Goal: Navigation & Orientation: Find specific page/section

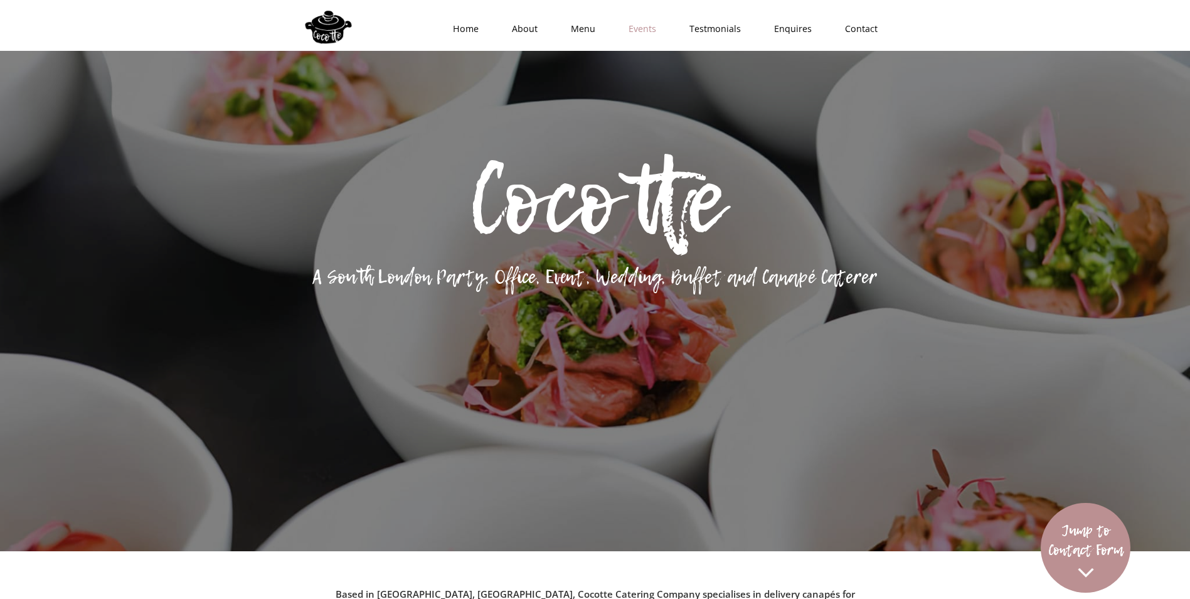
click at [648, 22] on link "Events" at bounding box center [638, 29] width 61 height 38
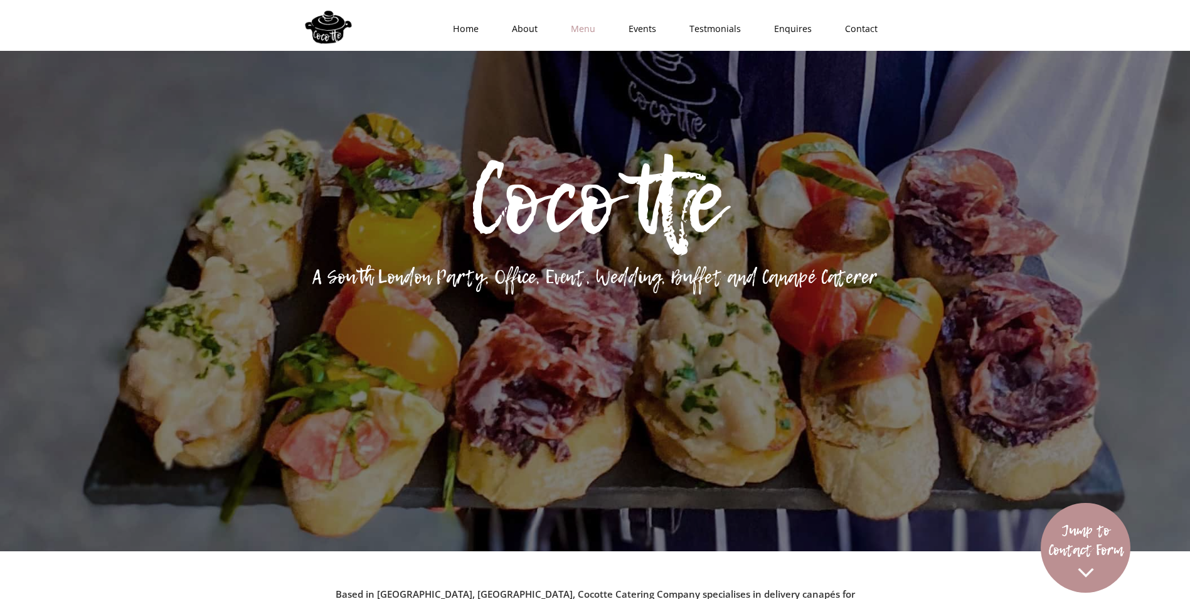
click at [584, 20] on link "Menu" at bounding box center [579, 29] width 58 height 38
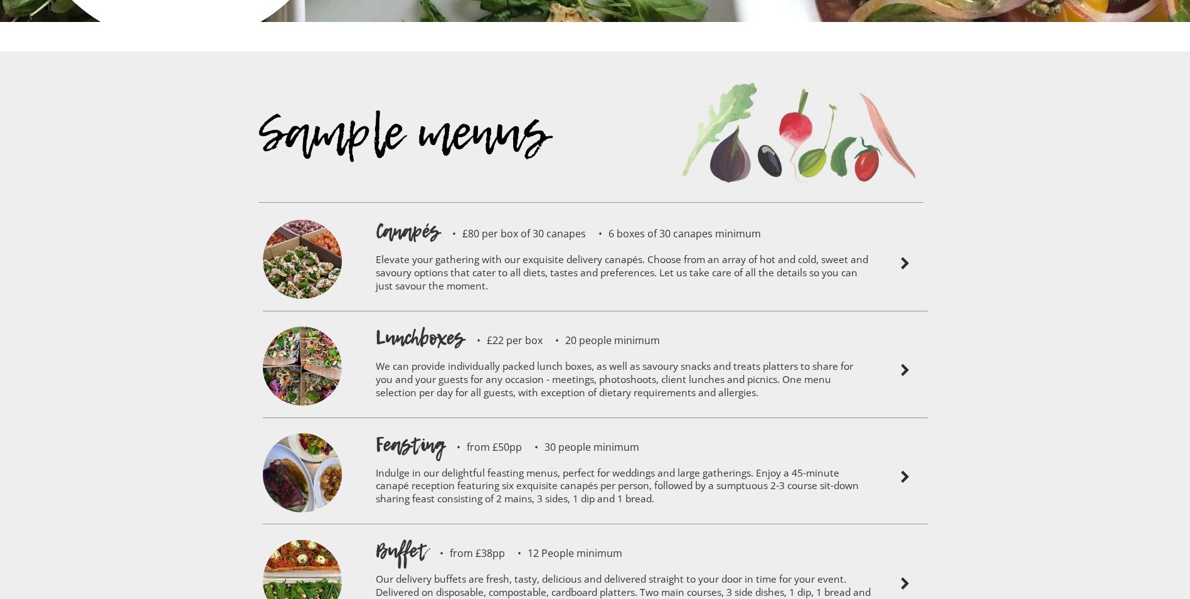
scroll to position [2755, 0]
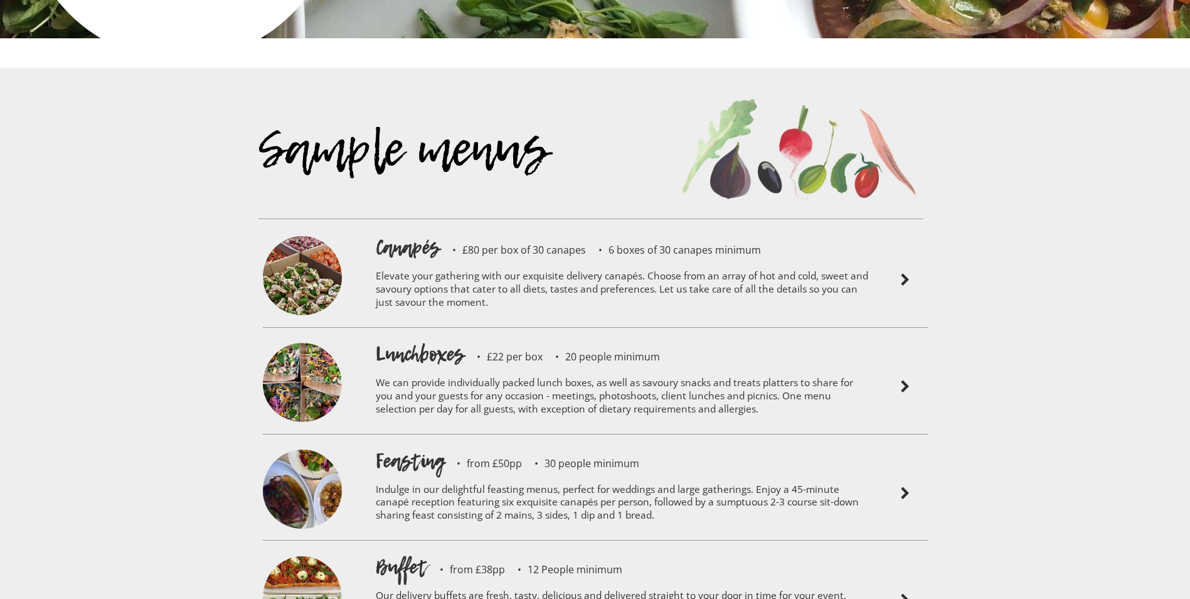
click at [909, 272] on img at bounding box center [905, 279] width 15 height 15
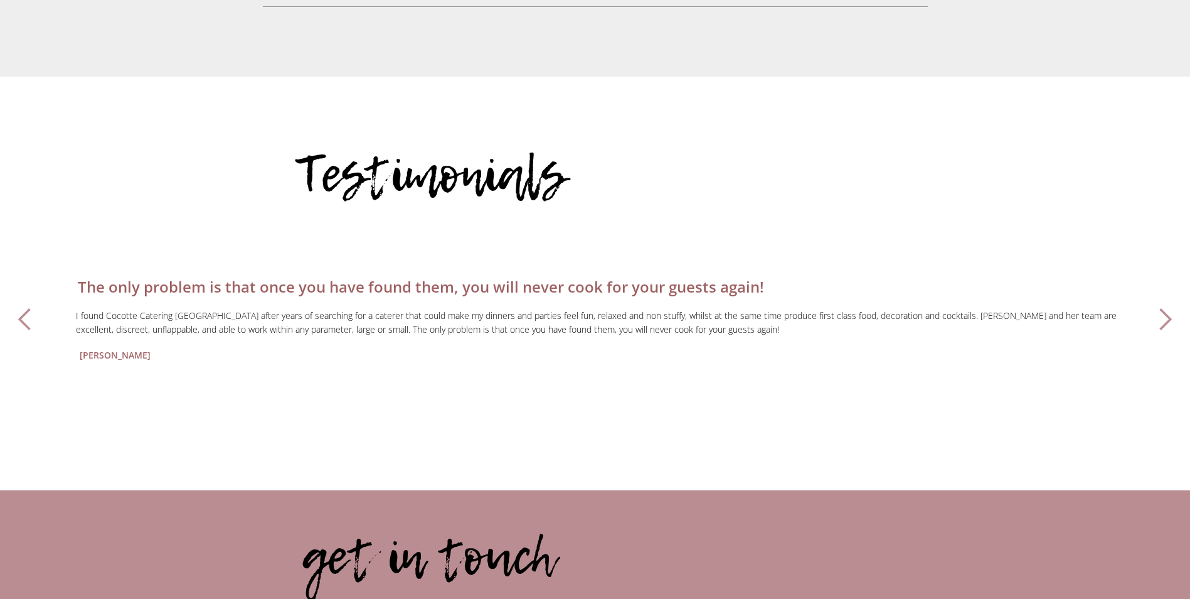
scroll to position [3759, 0]
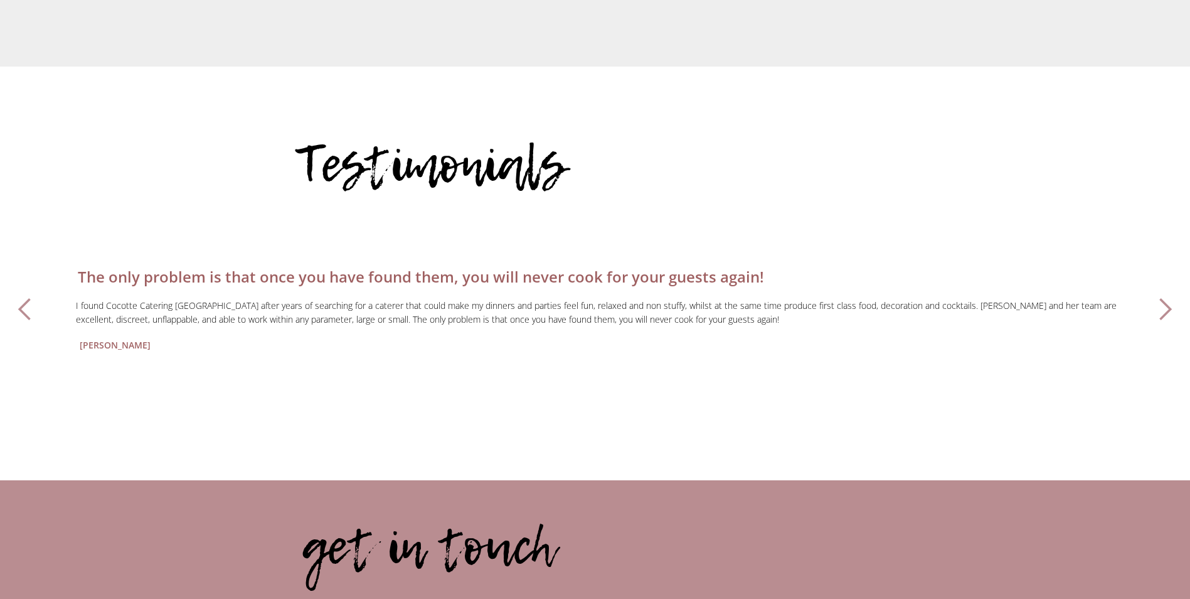
click at [1168, 297] on div "next slide" at bounding box center [1165, 309] width 25 height 25
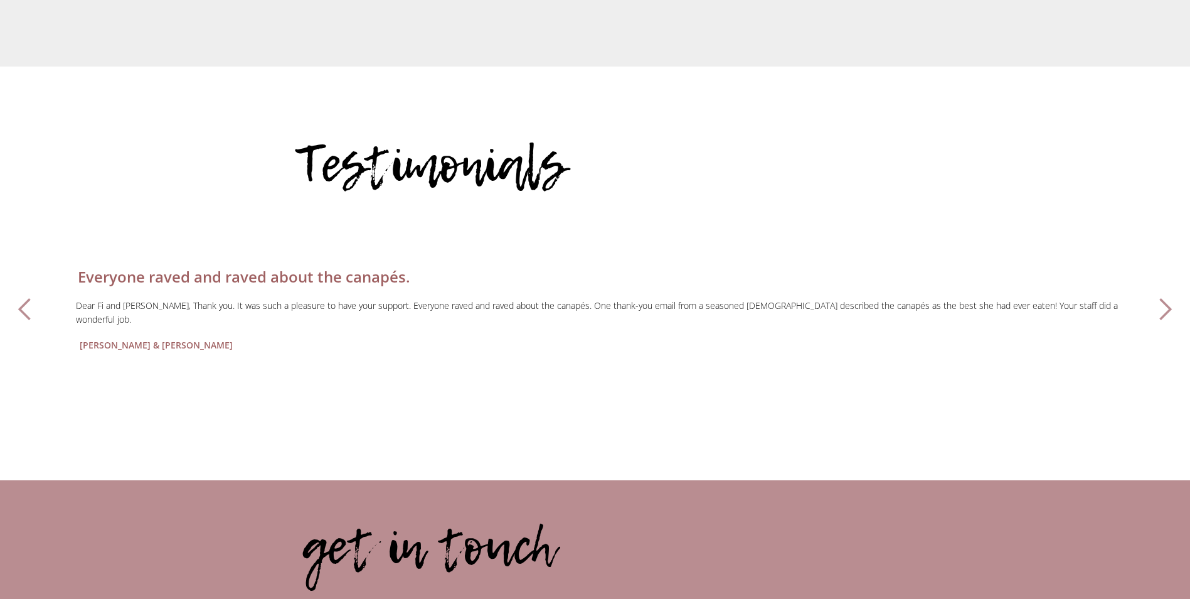
click at [1157, 297] on div "next slide" at bounding box center [1165, 309] width 25 height 25
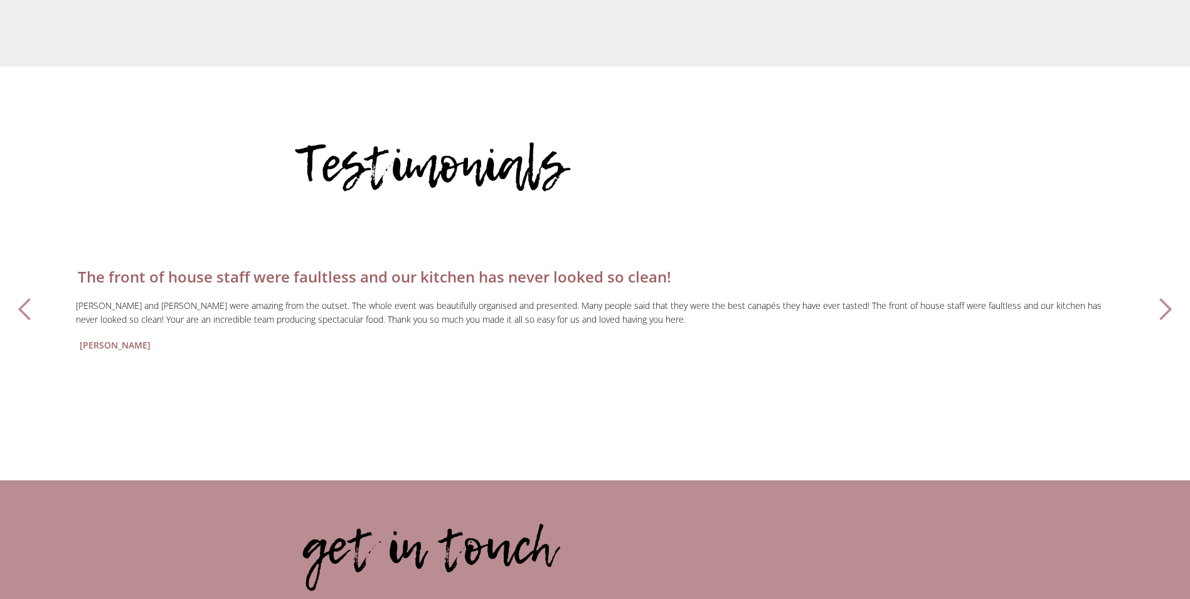
click at [1165, 297] on div "next slide" at bounding box center [1165, 309] width 25 height 25
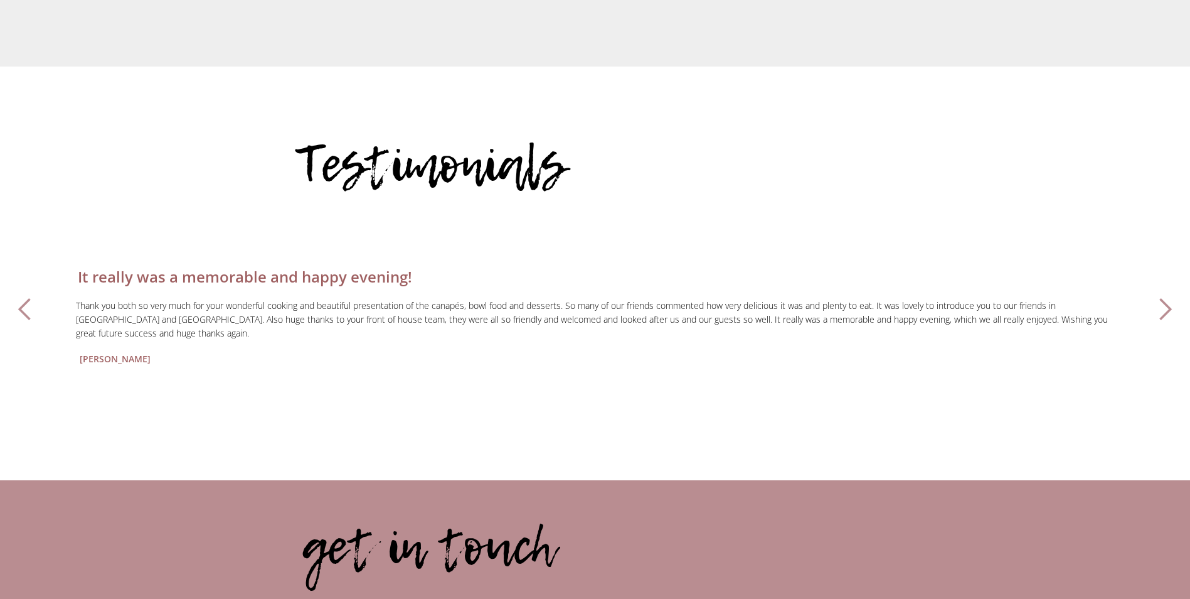
click at [1165, 297] on div "next slide" at bounding box center [1165, 309] width 25 height 25
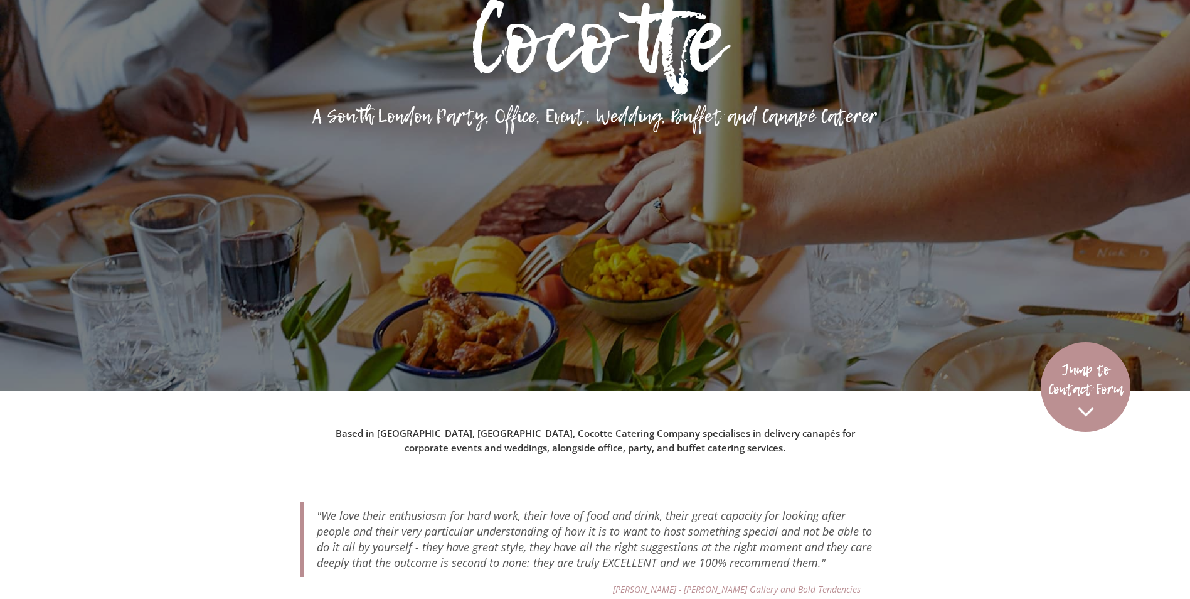
scroll to position [120, 0]
